Goal: Register for event/course

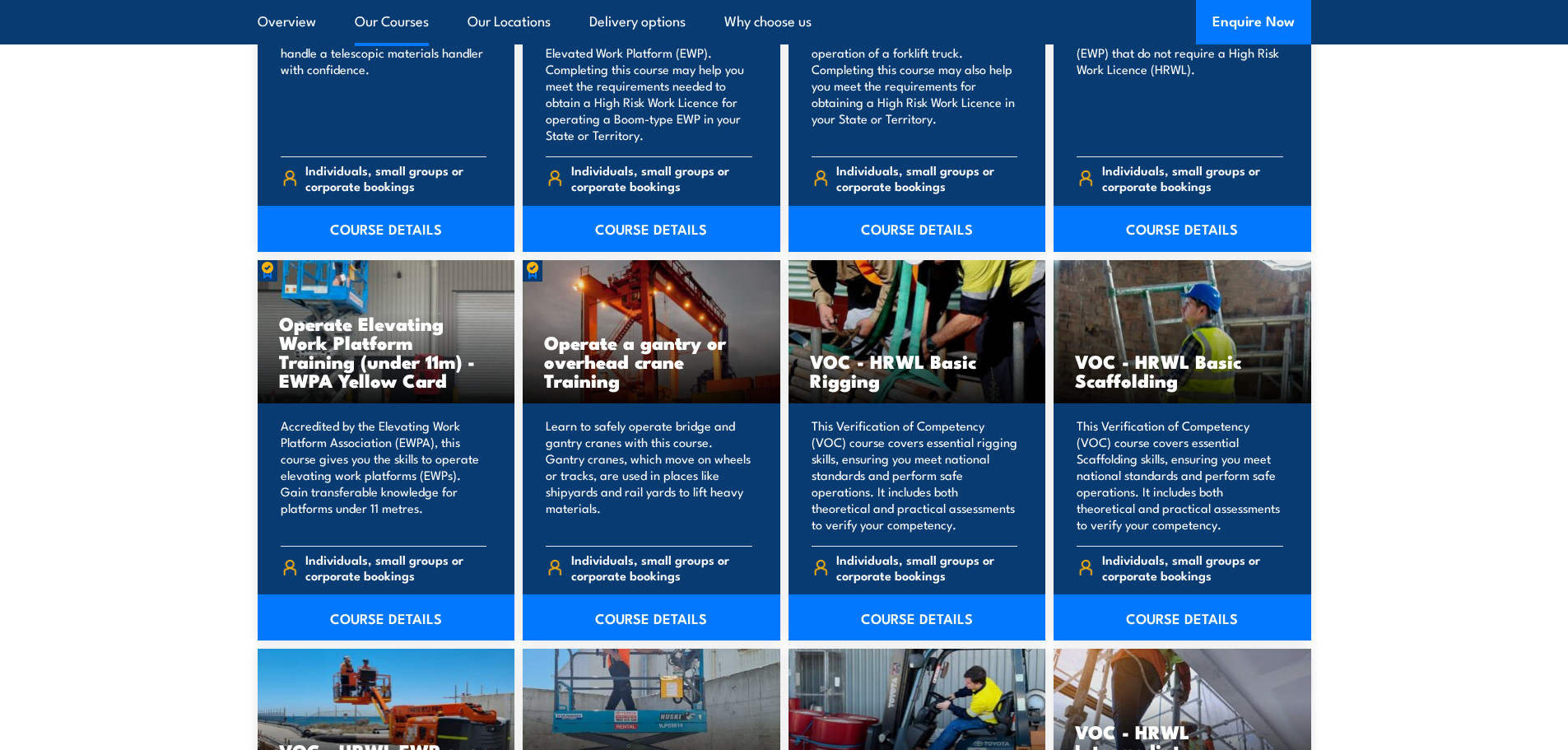
scroll to position [1564, 0]
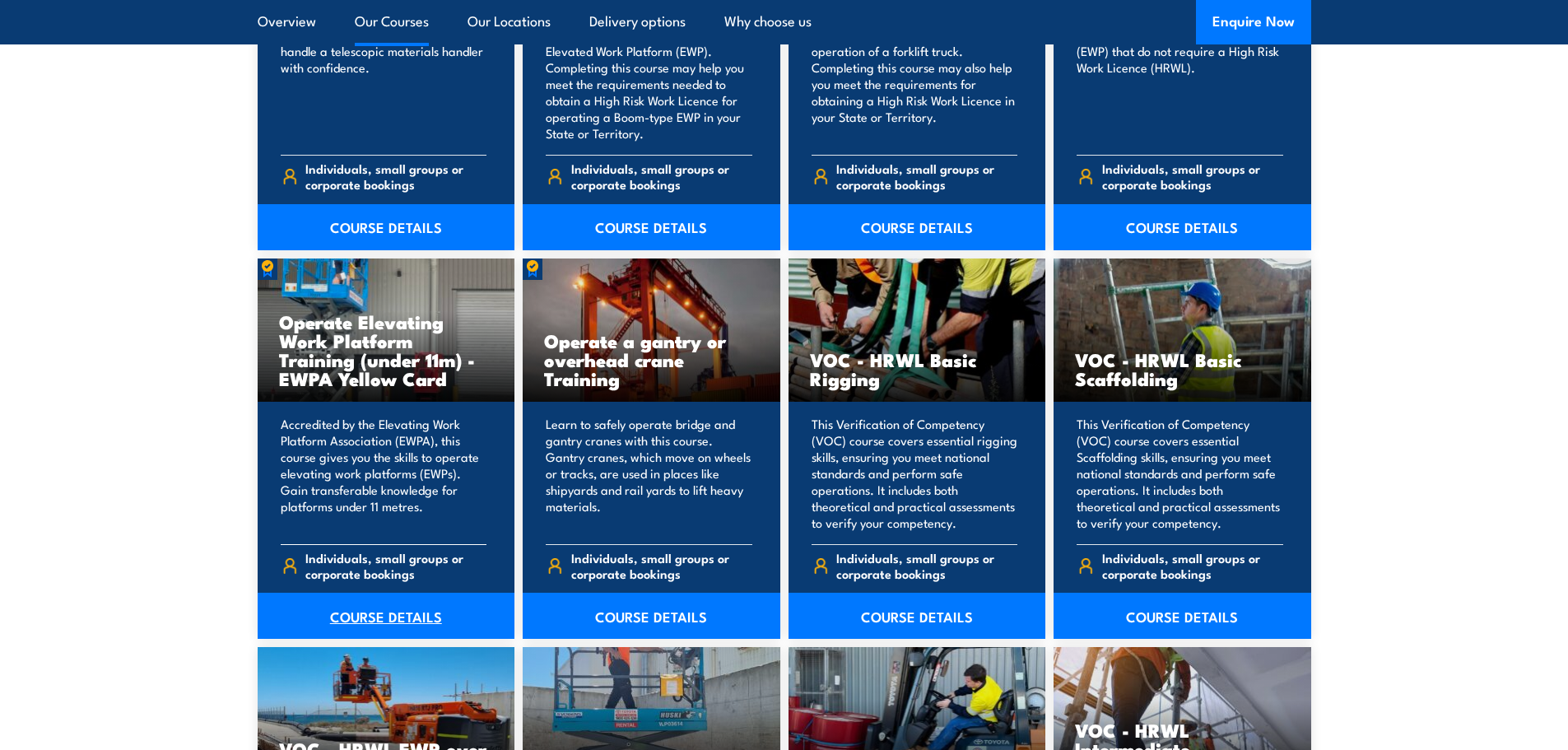
click at [384, 611] on link "COURSE DETAILS" at bounding box center [386, 616] width 258 height 46
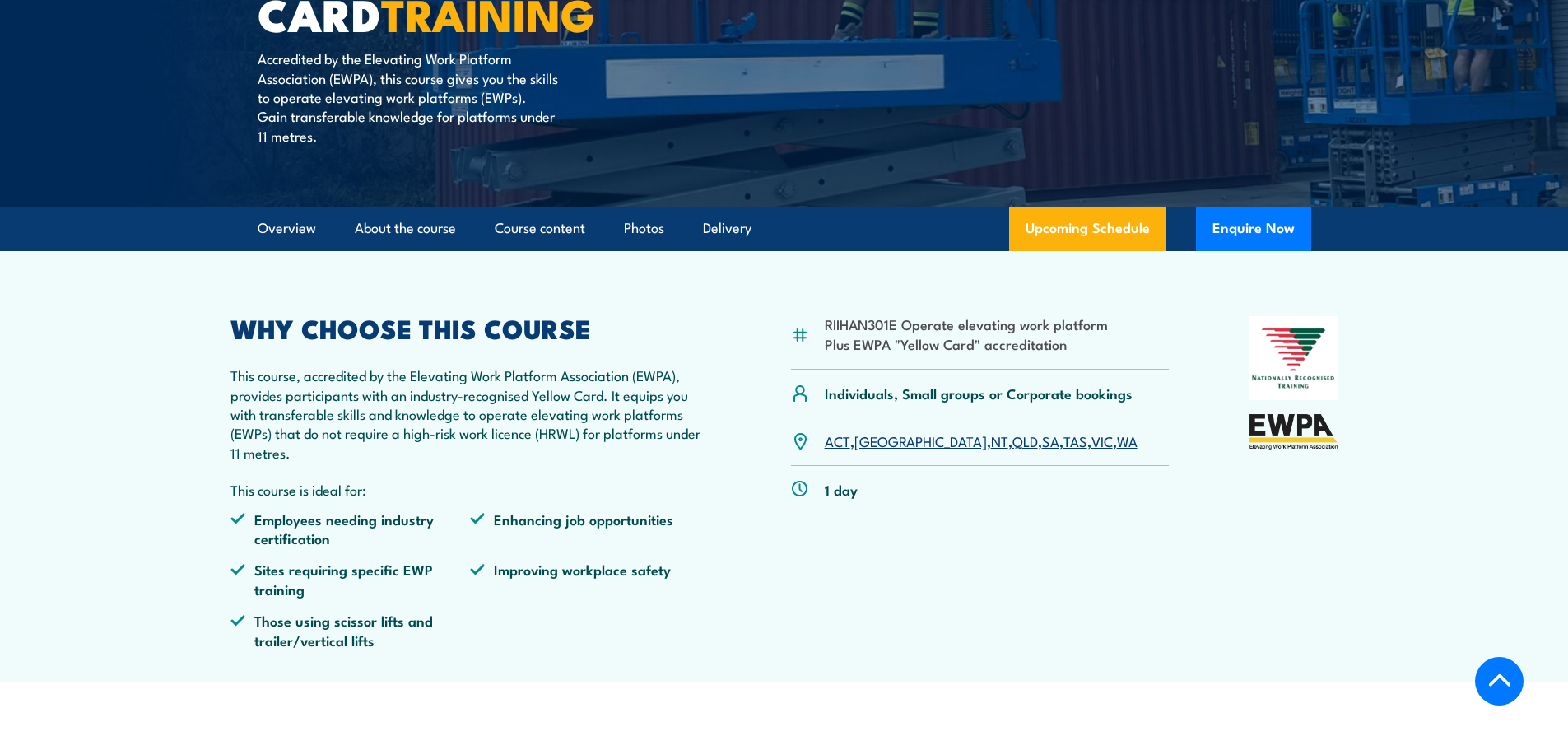
scroll to position [411, 0]
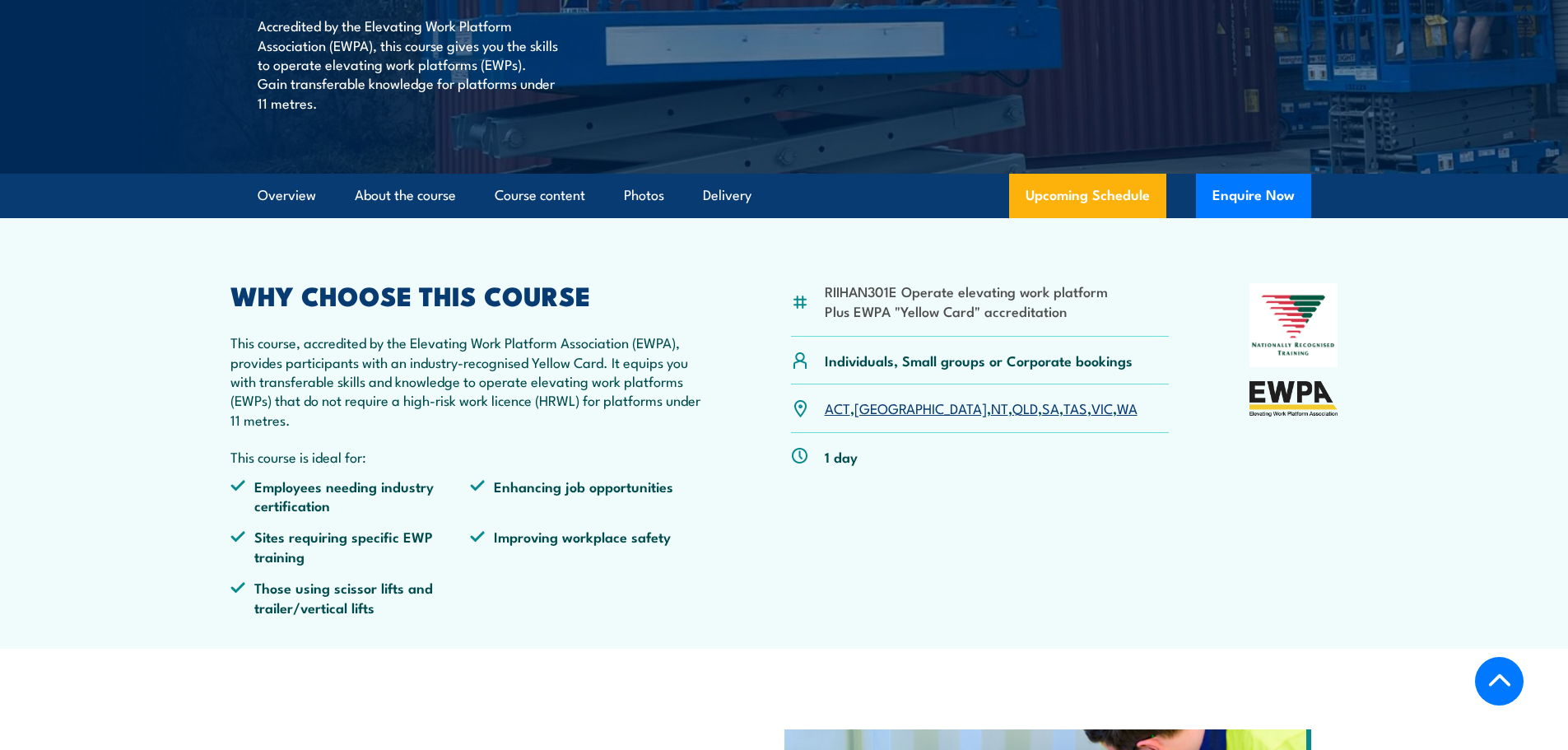
click at [877, 413] on link "NSW" at bounding box center [921, 407] width 133 height 20
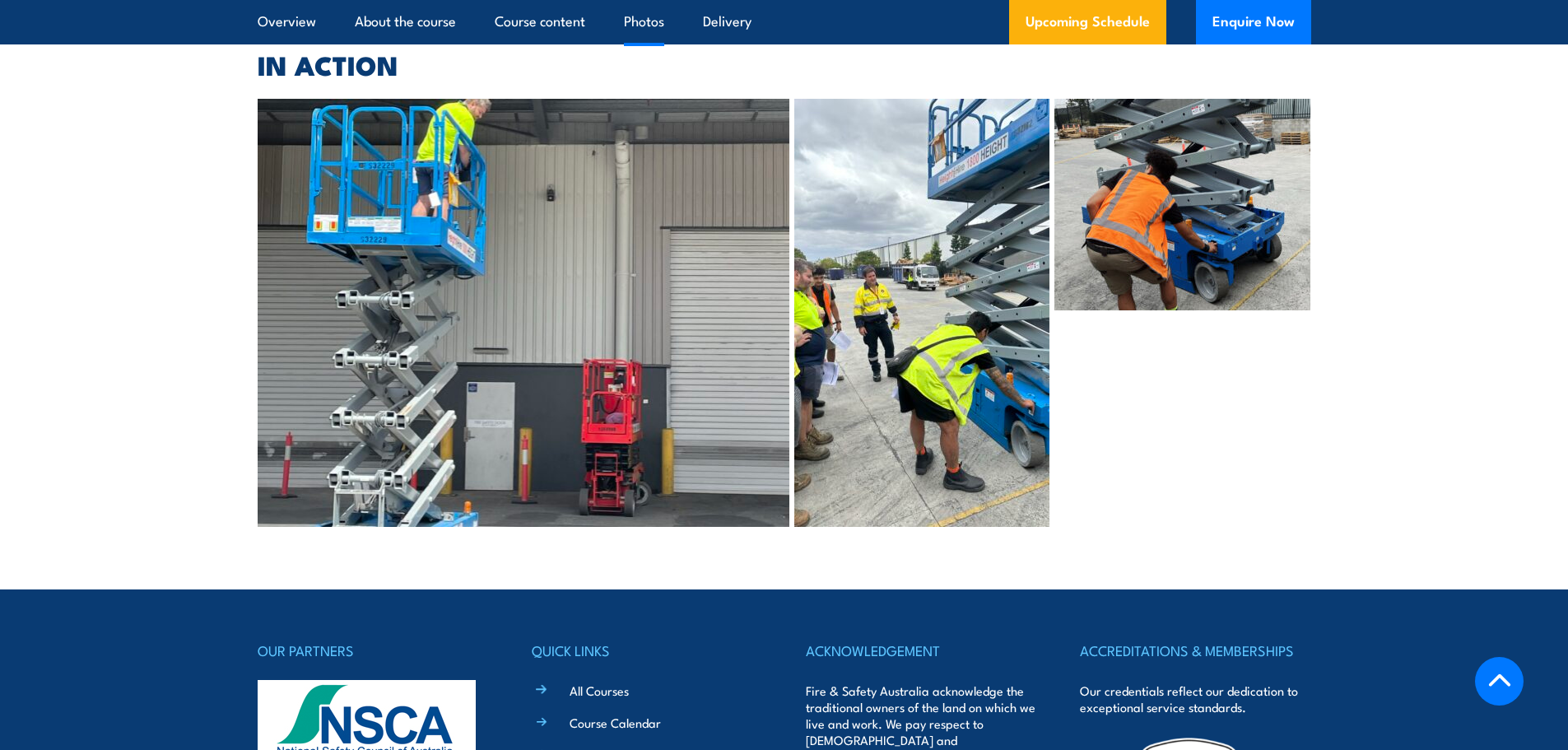
scroll to position [3655, 0]
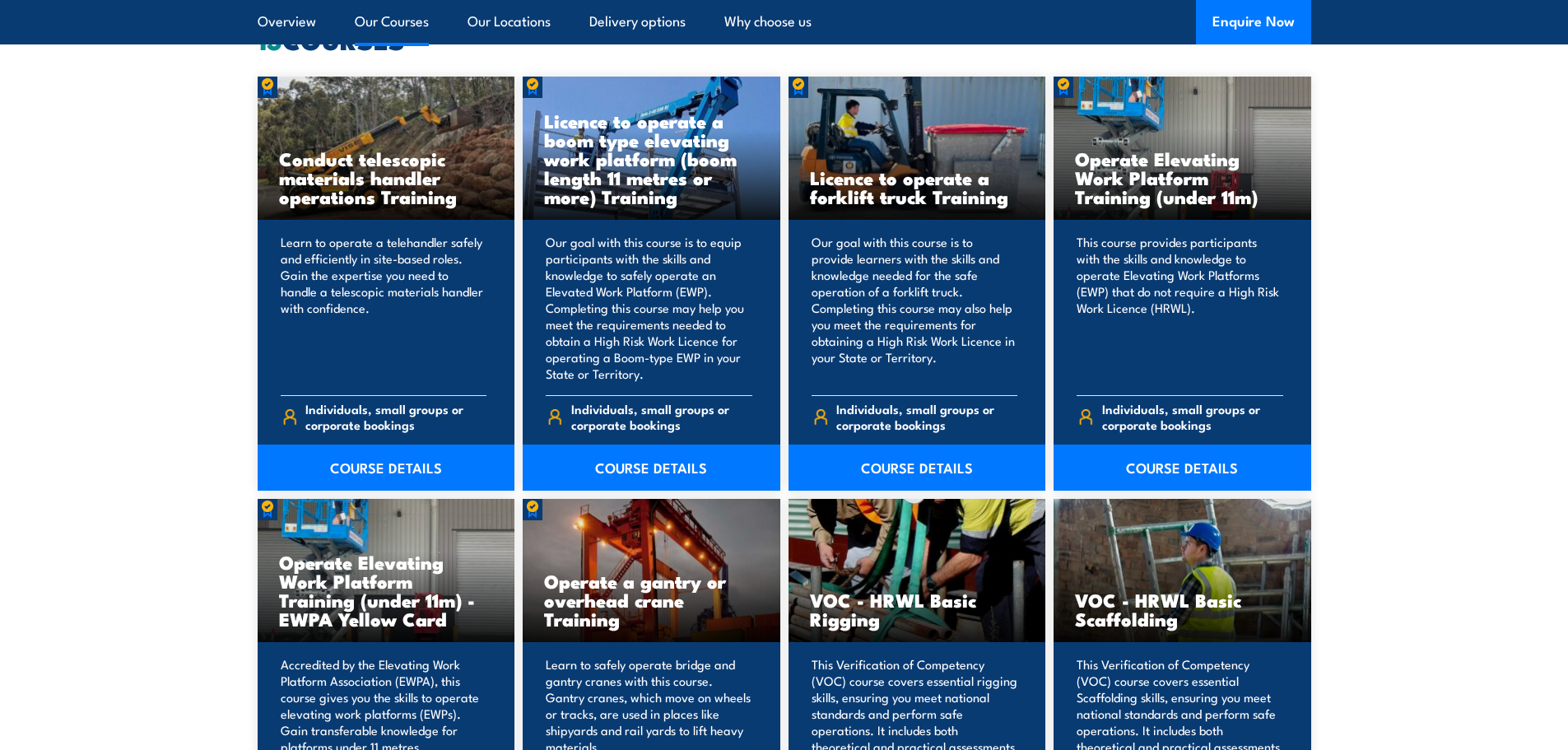
scroll to position [1317, 0]
